Goal: Task Accomplishment & Management: Use online tool/utility

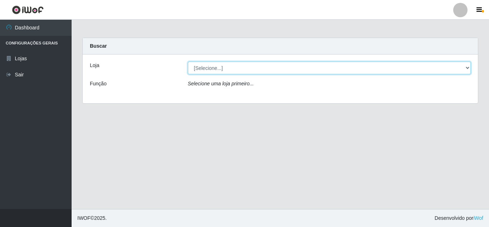
click at [281, 73] on select "[Selecione...] Queiroz Atacadão - [GEOGRAPHIC_DATA]" at bounding box center [329, 68] width 283 height 13
select select "225"
click at [188, 62] on select "[Selecione...] Queiroz Atacadão - [GEOGRAPHIC_DATA]" at bounding box center [329, 68] width 283 height 13
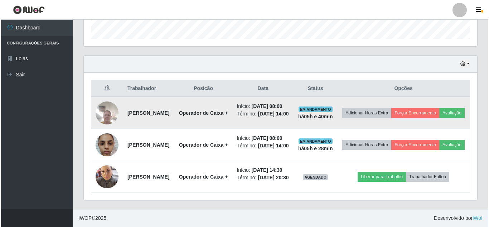
scroll to position [256, 0]
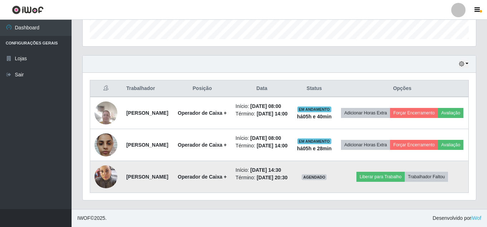
click at [109, 169] on img at bounding box center [105, 176] width 23 height 30
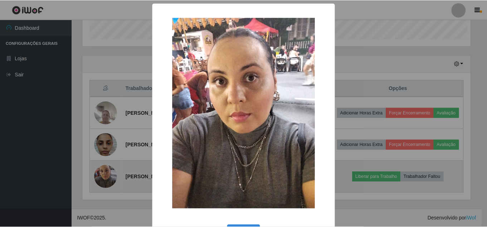
scroll to position [149, 390]
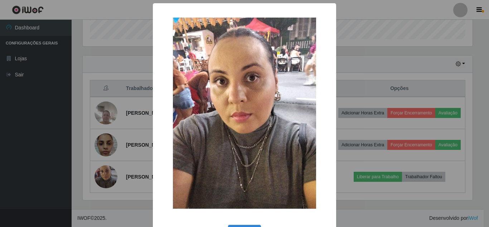
drag, startPoint x: 339, startPoint y: 10, endPoint x: 347, endPoint y: 7, distance: 9.0
click at [343, 9] on div "× OK Cancel" at bounding box center [244, 113] width 489 height 227
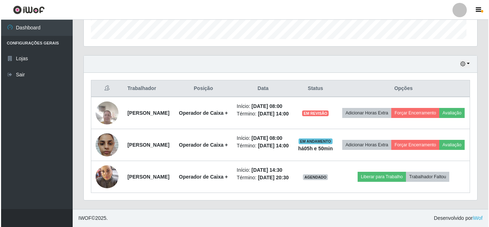
scroll to position [149, 393]
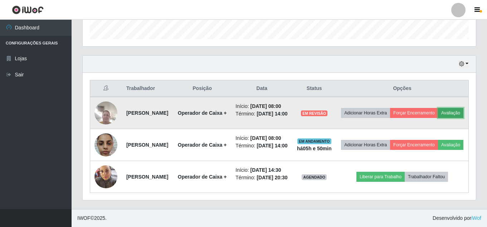
click at [438, 108] on button "Avaliação" at bounding box center [450, 113] width 25 height 10
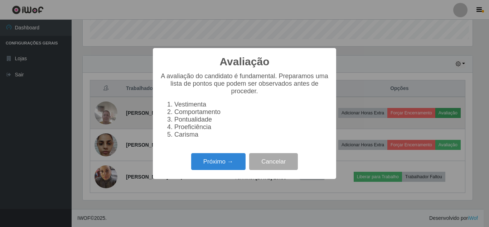
scroll to position [149, 390]
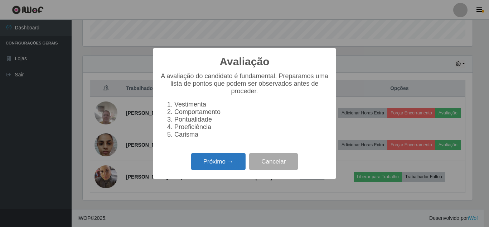
click at [226, 164] on button "Próximo →" at bounding box center [218, 161] width 54 height 17
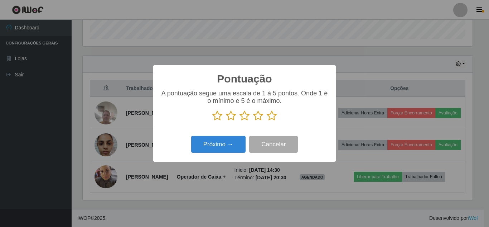
scroll to position [357748, 357506]
click at [273, 117] on icon at bounding box center [272, 115] width 10 height 11
click at [267, 121] on input "radio" at bounding box center [267, 121] width 0 height 0
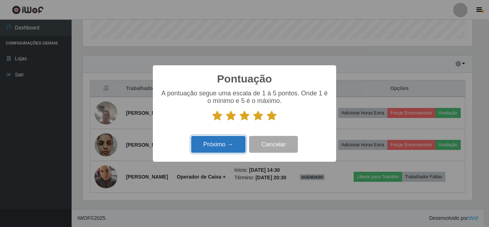
click at [223, 146] on button "Próximo →" at bounding box center [218, 144] width 54 height 17
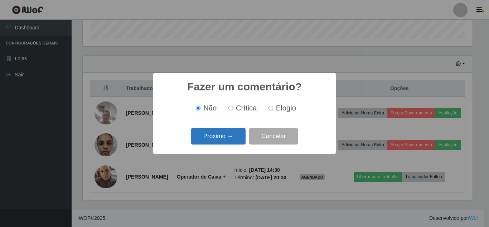
click at [224, 139] on button "Próximo →" at bounding box center [218, 136] width 54 height 17
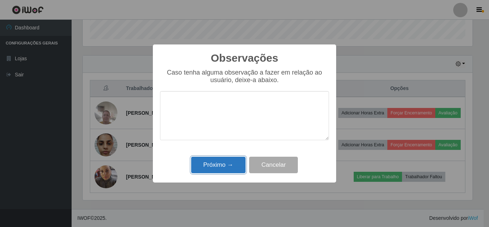
click at [219, 167] on button "Próximo →" at bounding box center [218, 164] width 54 height 17
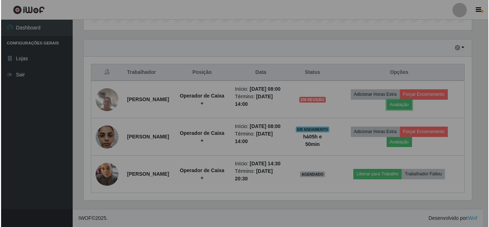
scroll to position [149, 393]
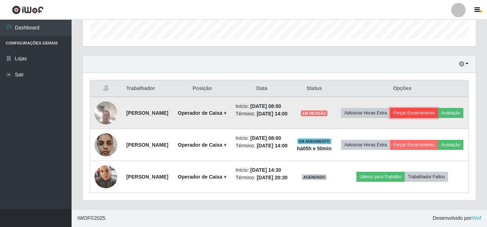
click at [438, 108] on button "Forçar Encerramento" at bounding box center [414, 113] width 48 height 10
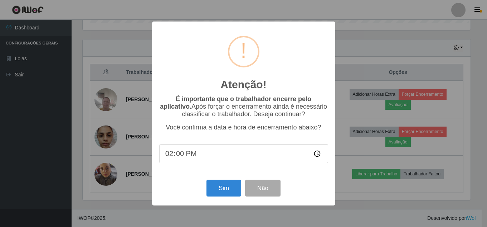
scroll to position [149, 390]
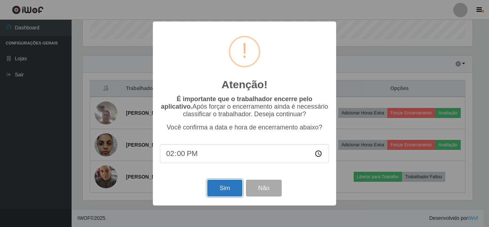
click at [227, 189] on button "Sim" at bounding box center [224, 187] width 35 height 17
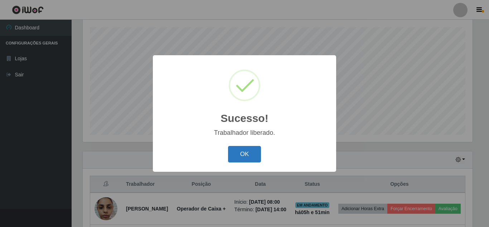
click at [250, 157] on button "OK" at bounding box center [244, 154] width 33 height 17
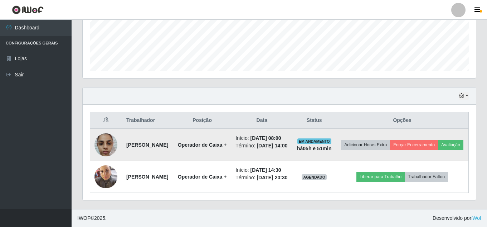
scroll to position [211, 0]
click at [438, 140] on button "Forçar Encerramento" at bounding box center [414, 145] width 48 height 10
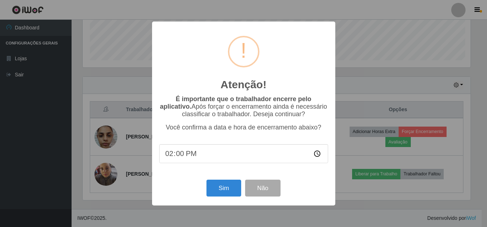
scroll to position [149, 390]
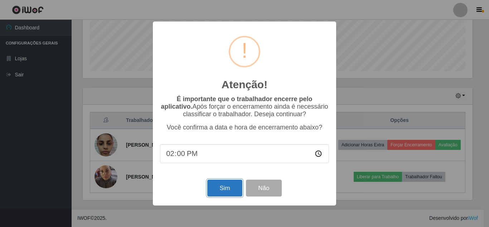
click at [221, 188] on button "Sim" at bounding box center [224, 187] width 35 height 17
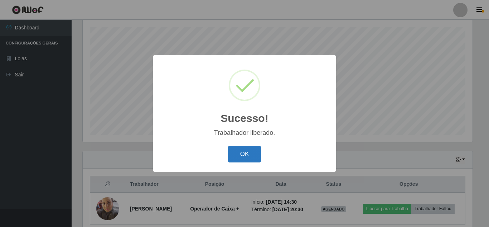
click at [243, 154] on button "OK" at bounding box center [244, 154] width 33 height 17
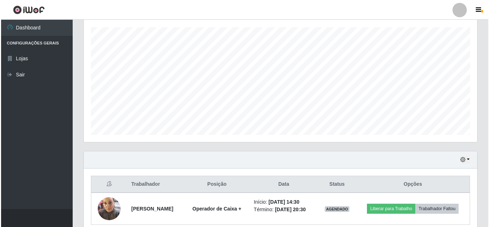
scroll to position [159, 0]
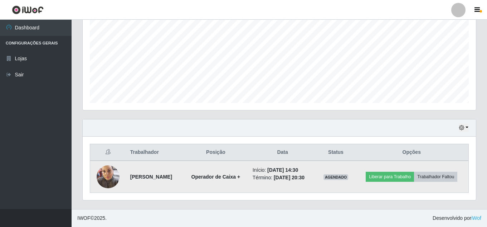
click at [110, 173] on img at bounding box center [108, 176] width 23 height 30
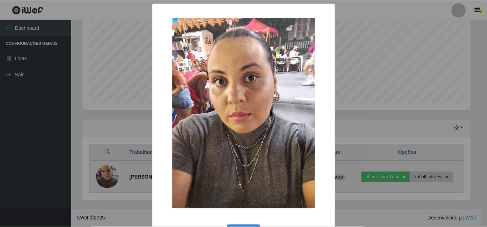
scroll to position [149, 390]
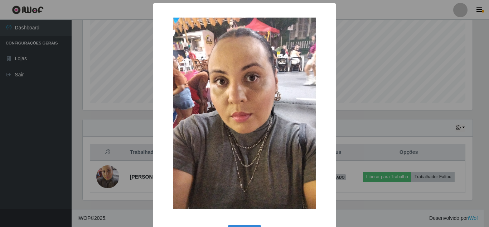
click at [403, 50] on div "× OK Cancel" at bounding box center [244, 113] width 489 height 227
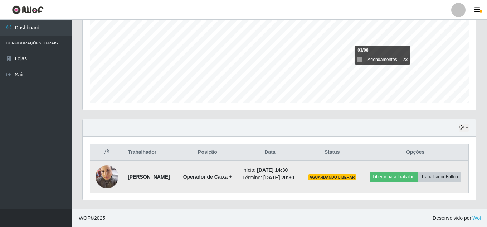
scroll to position [166, 0]
click at [418, 171] on button "Liberar para Trabalho" at bounding box center [394, 176] width 48 height 10
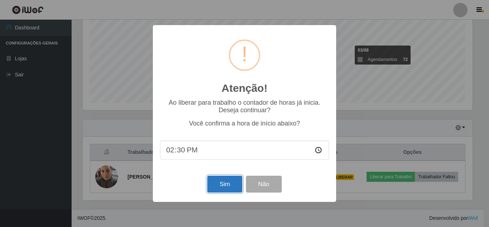
click at [229, 187] on button "Sim" at bounding box center [224, 183] width 35 height 17
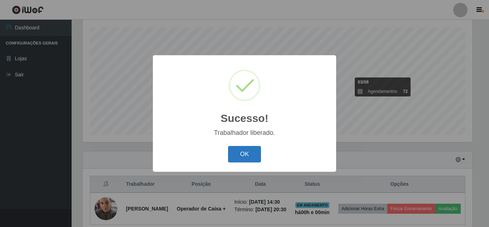
click at [246, 158] on button "OK" at bounding box center [244, 154] width 33 height 17
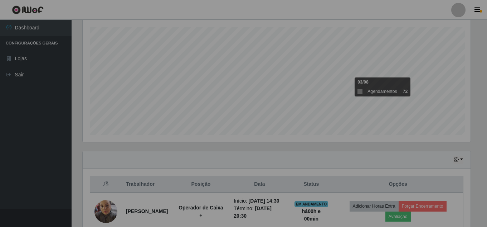
scroll to position [149, 393]
